Goal: Task Accomplishment & Management: Manage account settings

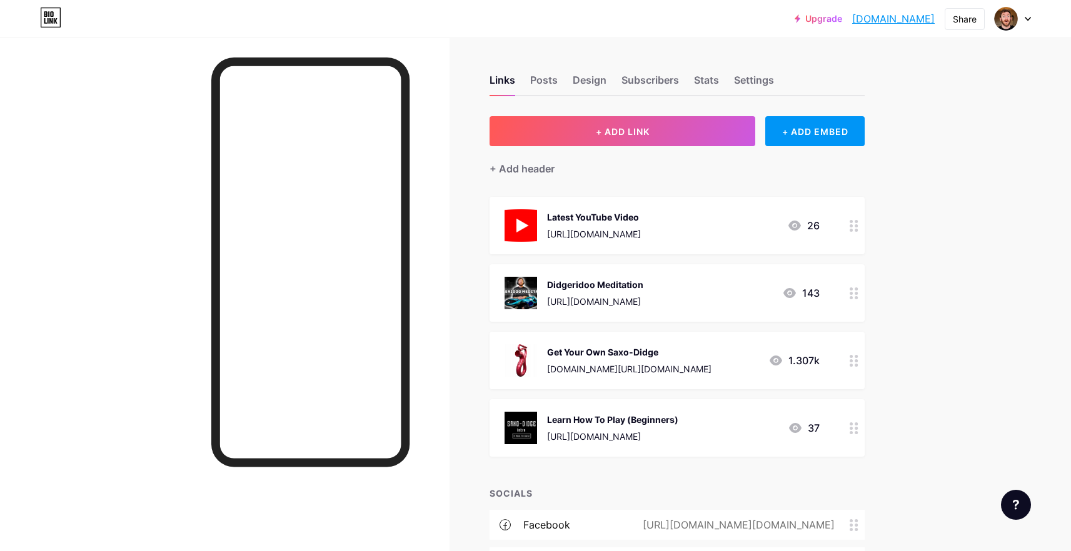
click at [850, 293] on div at bounding box center [853, 293] width 21 height 58
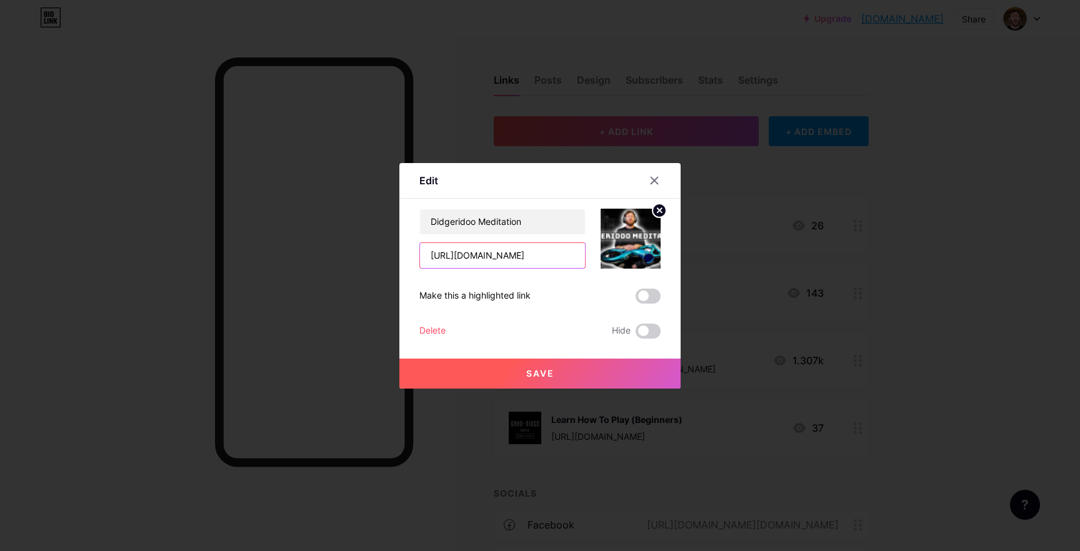
click at [476, 247] on input "[URL][DOMAIN_NAME]" at bounding box center [502, 255] width 165 height 25
click at [476, 248] on input "[URL][DOMAIN_NAME]" at bounding box center [502, 255] width 165 height 25
click at [476, 249] on input "[URL][DOMAIN_NAME]" at bounding box center [502, 255] width 165 height 25
click at [508, 253] on input "[URL][DOMAIN_NAME]" at bounding box center [502, 255] width 165 height 25
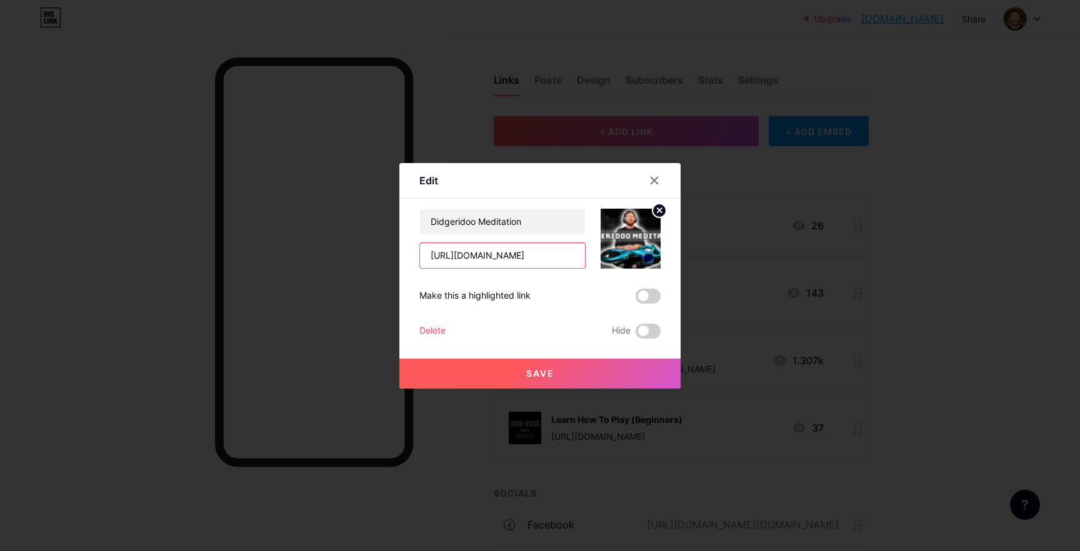
click at [508, 253] on input "[URL][DOMAIN_NAME]" at bounding box center [502, 255] width 165 height 25
paste input "8AsXKLh-ZFY&list=PLHzuSe_md4eEeXiDm7eHs-QRzLba9lKei&index=3"
type input "[URL][DOMAIN_NAME]"
click at [645, 307] on div "Didgeridoo Meditation [URL][DOMAIN_NAME] Make this a highlighted link Delete Hi…" at bounding box center [539, 274] width 241 height 130
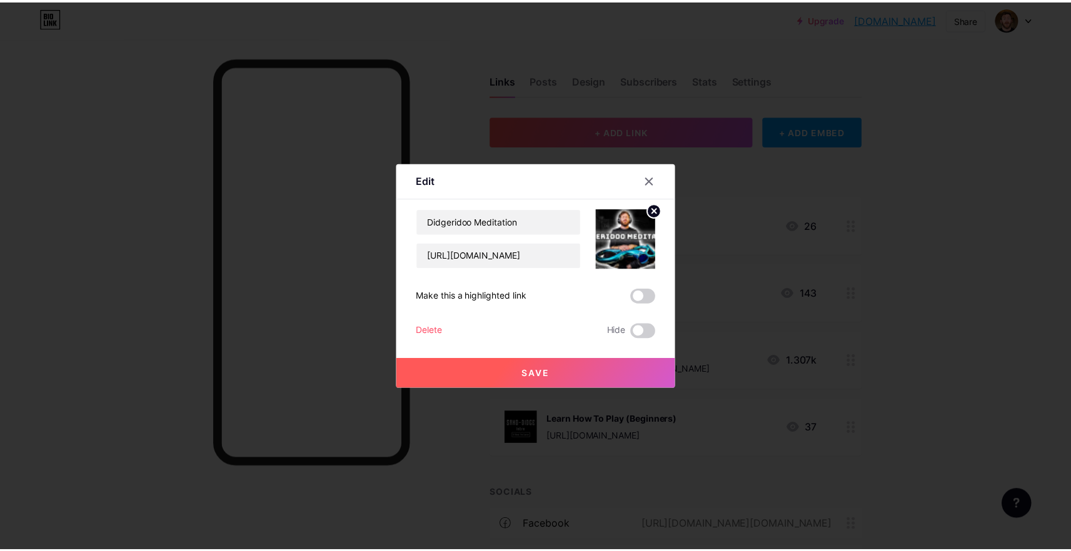
scroll to position [0, 0]
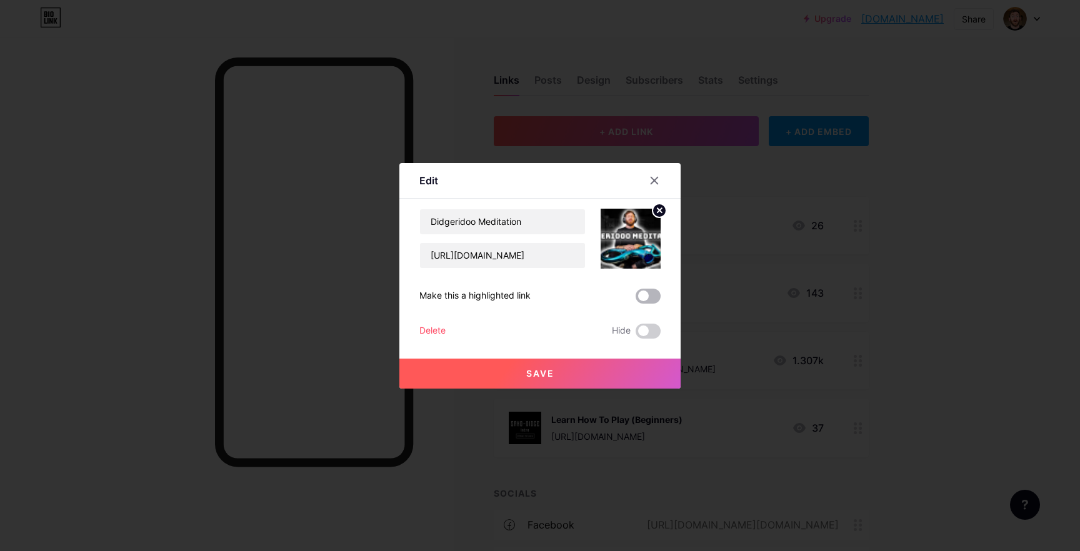
click at [645, 296] on span at bounding box center [648, 296] width 25 height 15
click at [636, 299] on input "checkbox" at bounding box center [636, 299] width 0 height 0
click at [545, 371] on span "Save" at bounding box center [540, 373] width 28 height 11
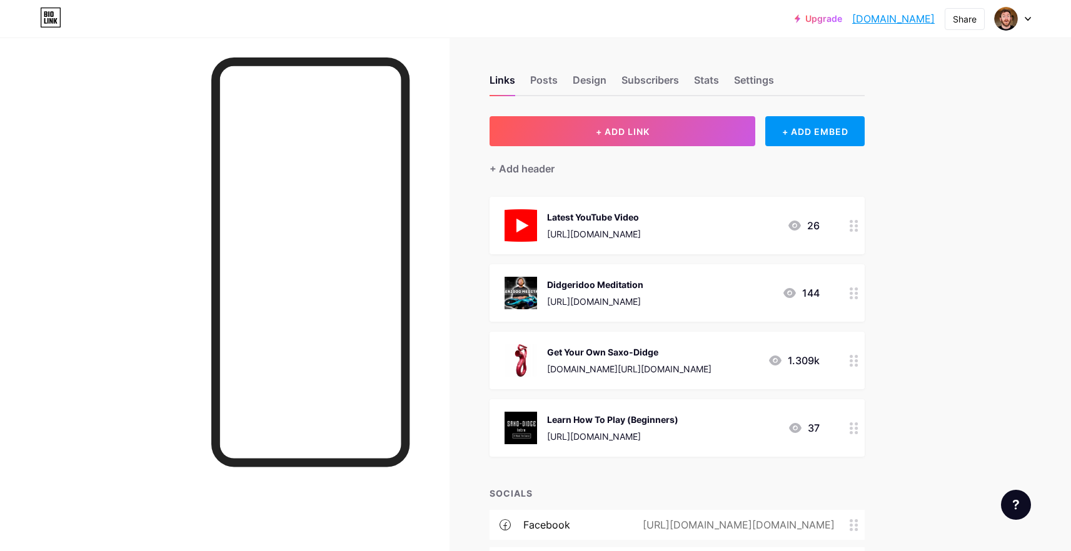
click at [853, 299] on div at bounding box center [853, 293] width 21 height 58
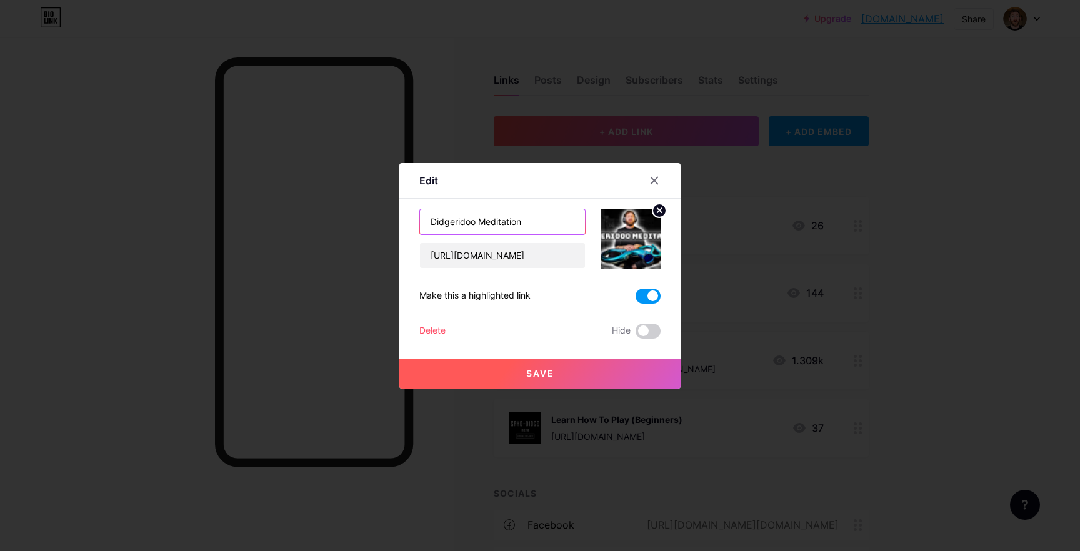
click at [429, 219] on input "Didgeridoo Meditation" at bounding box center [502, 221] width 165 height 25
type input "Latest Didgeridoo Meditation"
click at [532, 376] on span "Save" at bounding box center [540, 373] width 28 height 11
